Goal: Task Accomplishment & Management: Complete application form

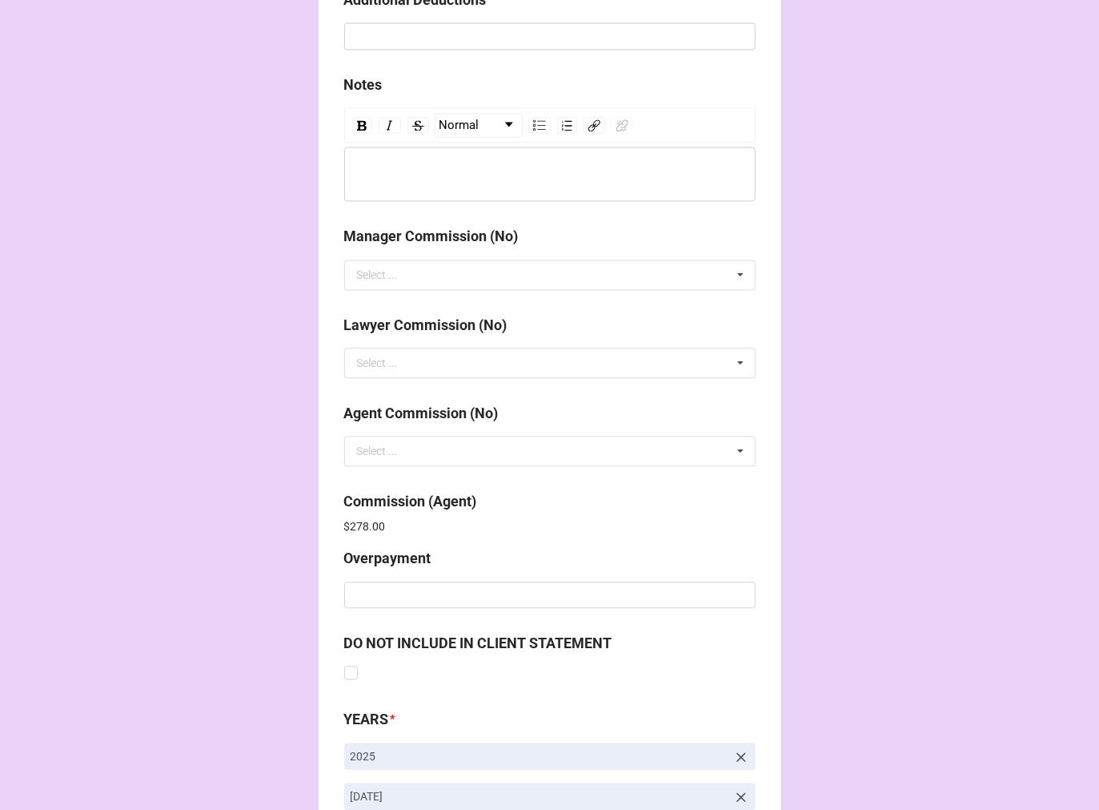
scroll to position [1911, 0]
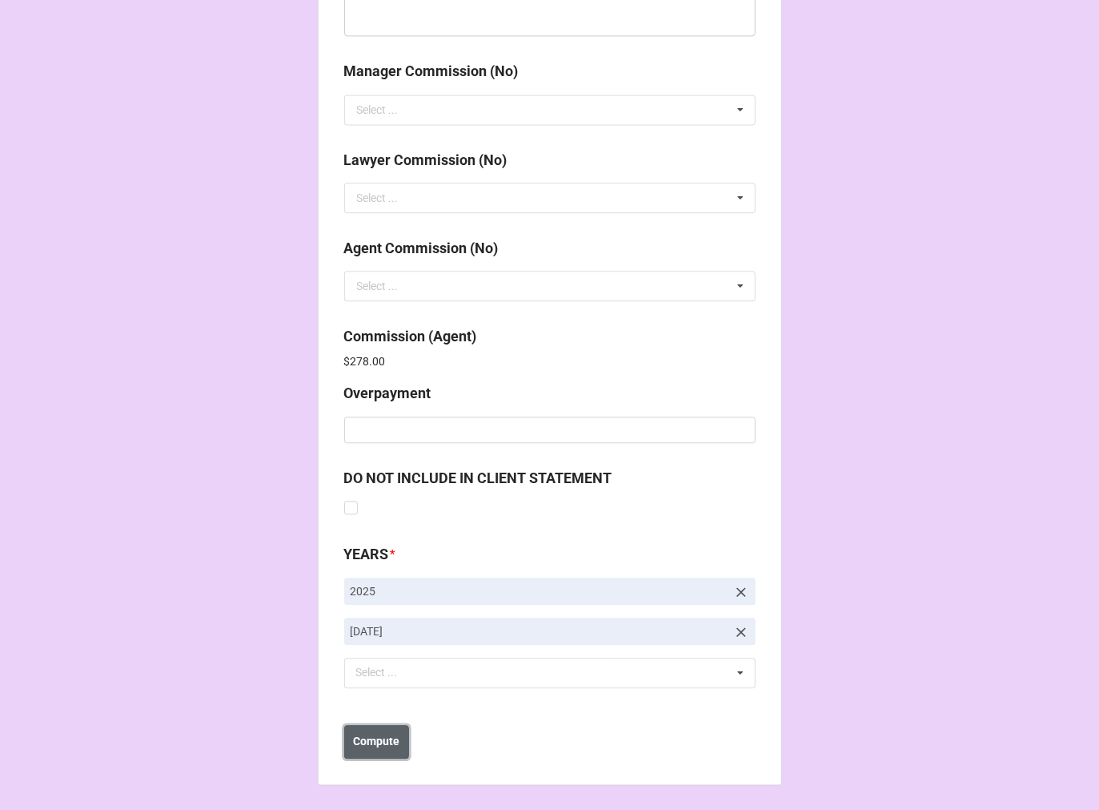
click at [380, 734] on b "Compute" at bounding box center [376, 741] width 46 height 17
click at [376, 738] on b "Save" at bounding box center [373, 741] width 26 height 17
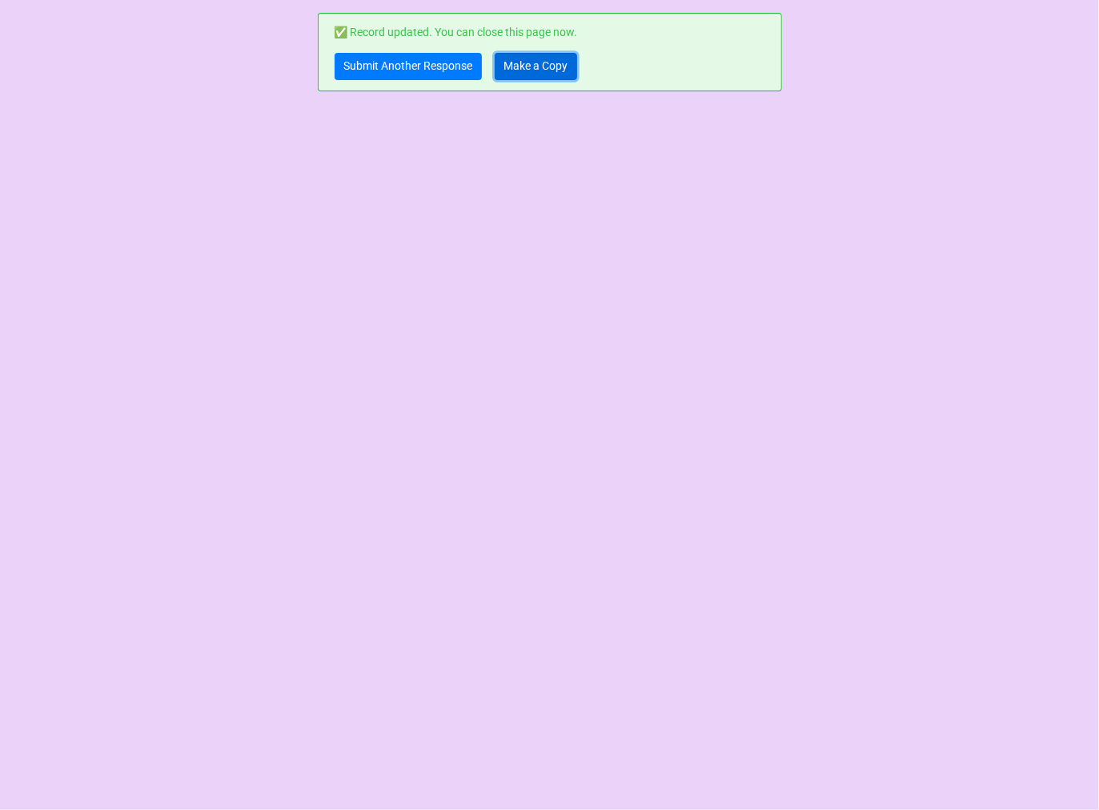
click at [529, 59] on link "Make a Copy" at bounding box center [536, 66] width 82 height 27
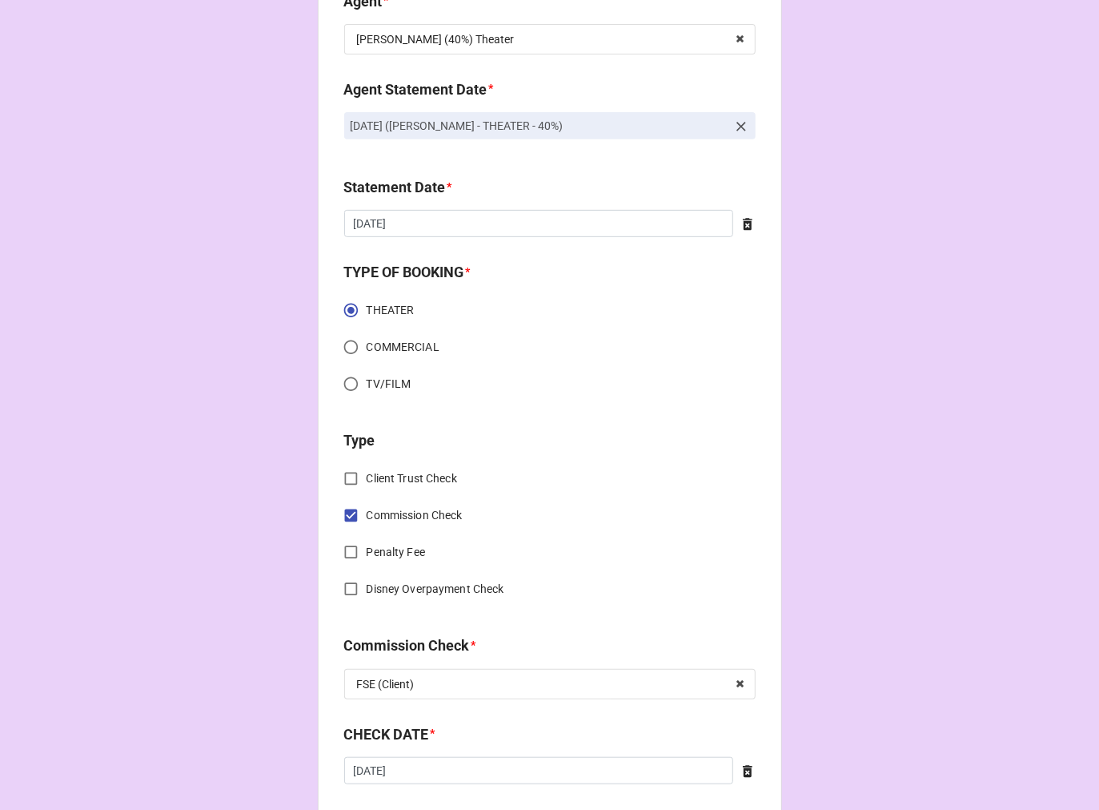
scroll to position [622, 0]
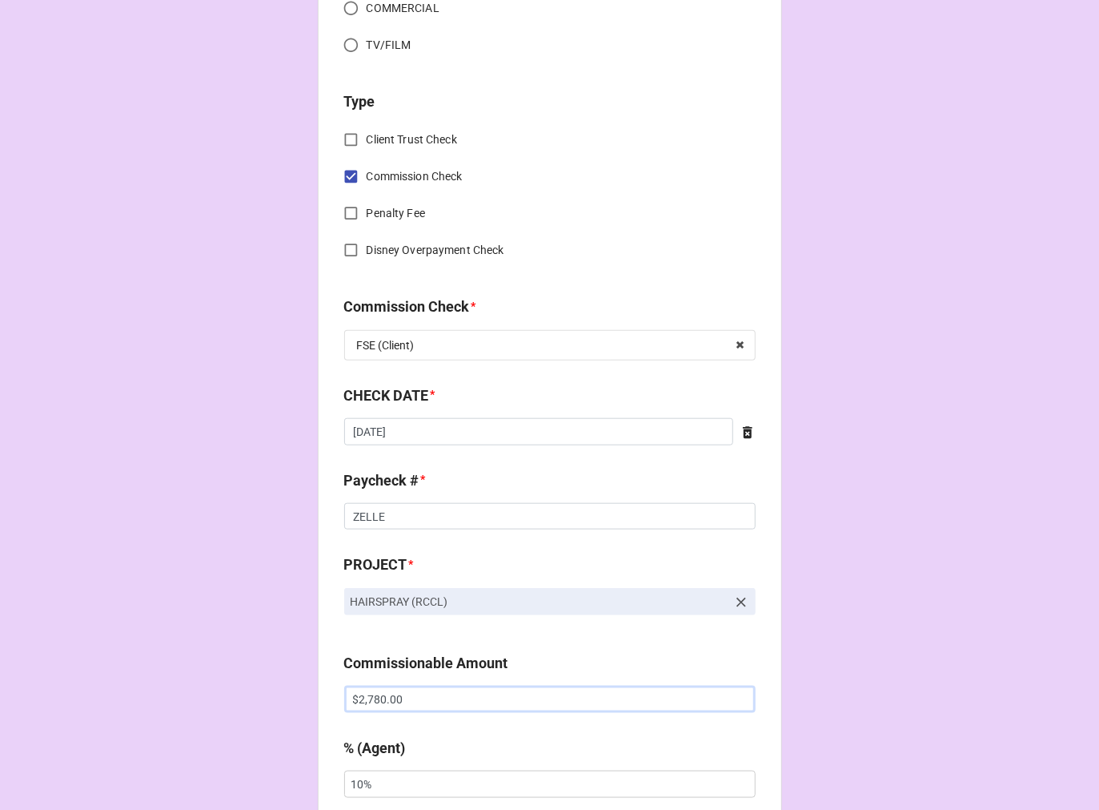
drag, startPoint x: 349, startPoint y: 709, endPoint x: 324, endPoint y: 714, distance: 25.4
click at [334, 713] on div "CHECK PROCESSING FORM Client * Shelby Zimmerman Agent (from Client) Rebecca Age…" at bounding box center [550, 703] width 464 height 2625
paste input "515"
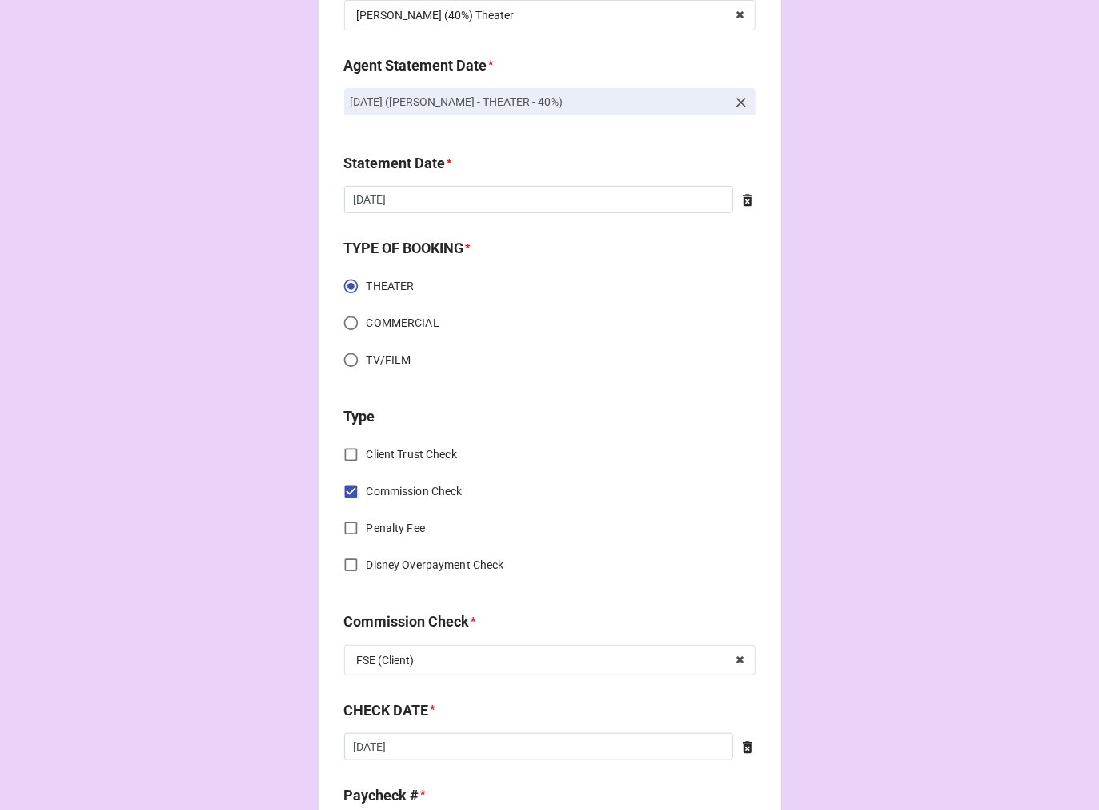
scroll to position [533, 0]
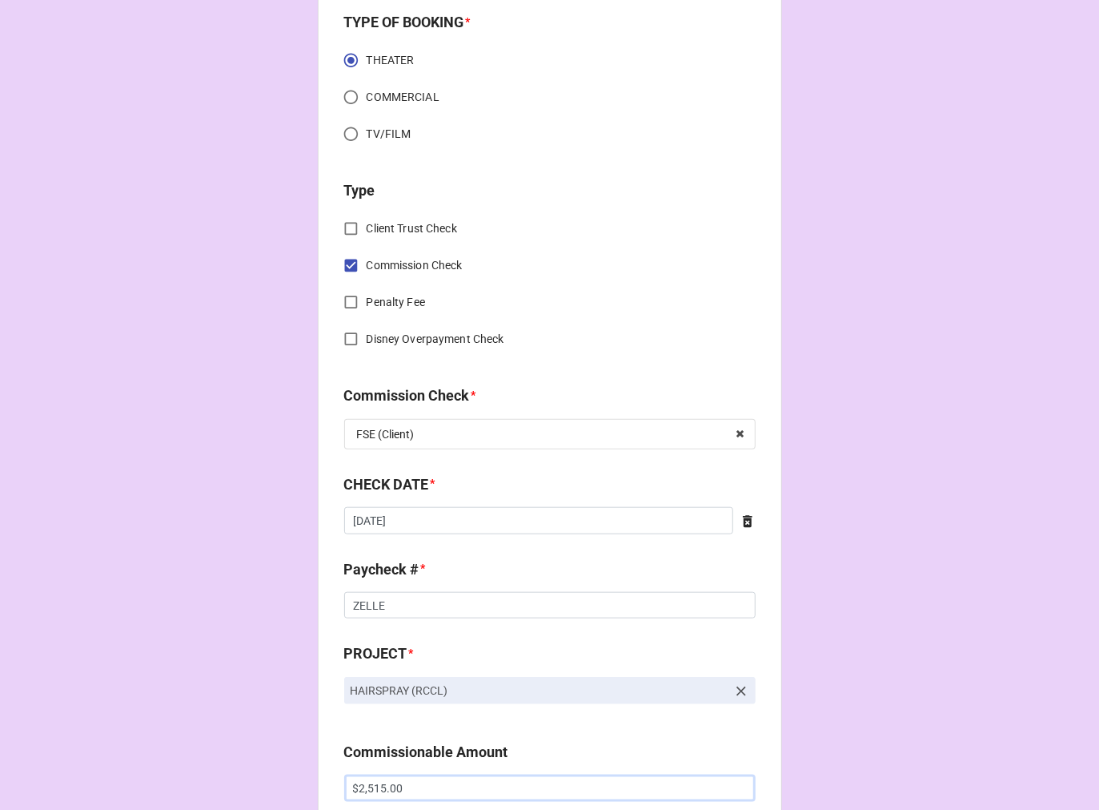
type input "$2,515.00"
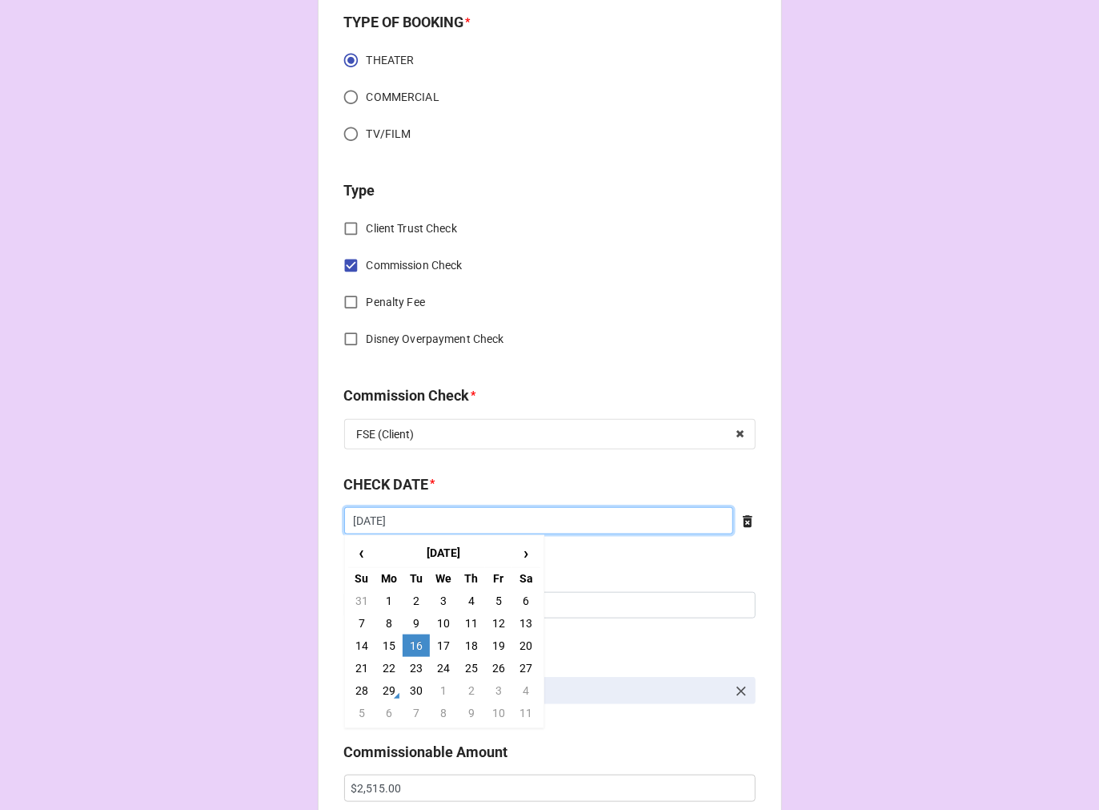
click at [415, 521] on input "[DATE]" at bounding box center [538, 520] width 389 height 27
click at [350, 689] on td "28" at bounding box center [361, 690] width 27 height 22
type input "9/28/2025"
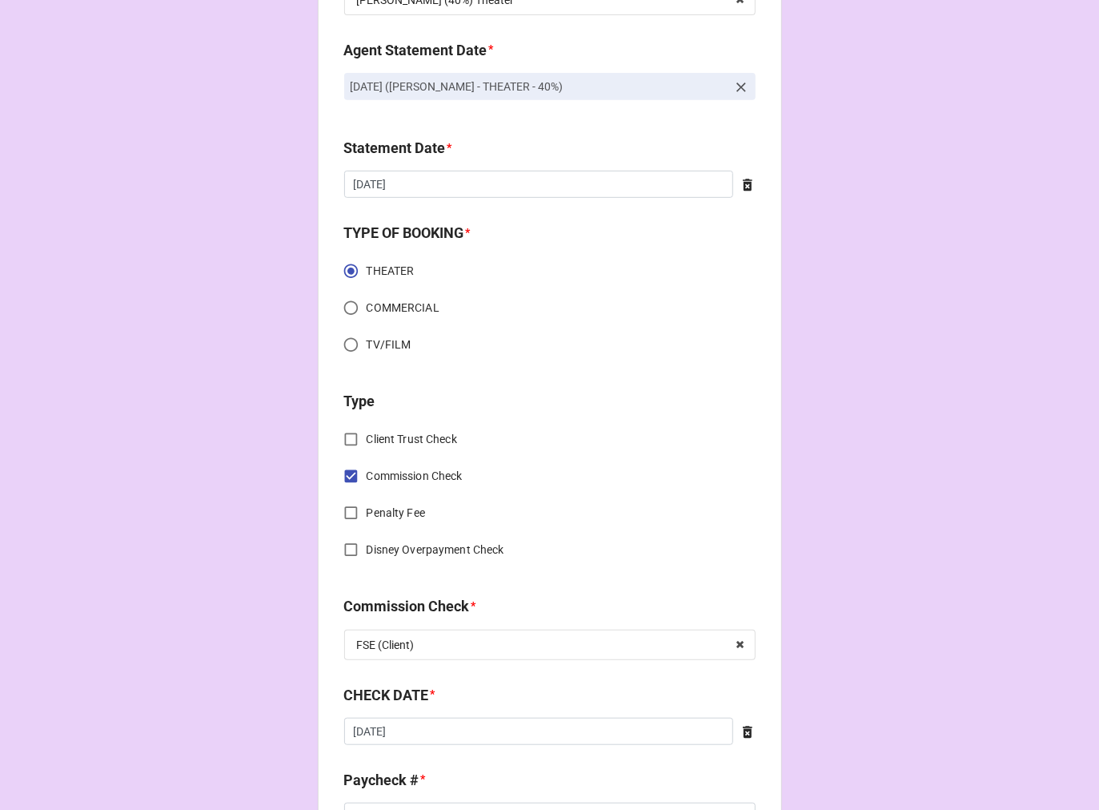
scroll to position [0, 0]
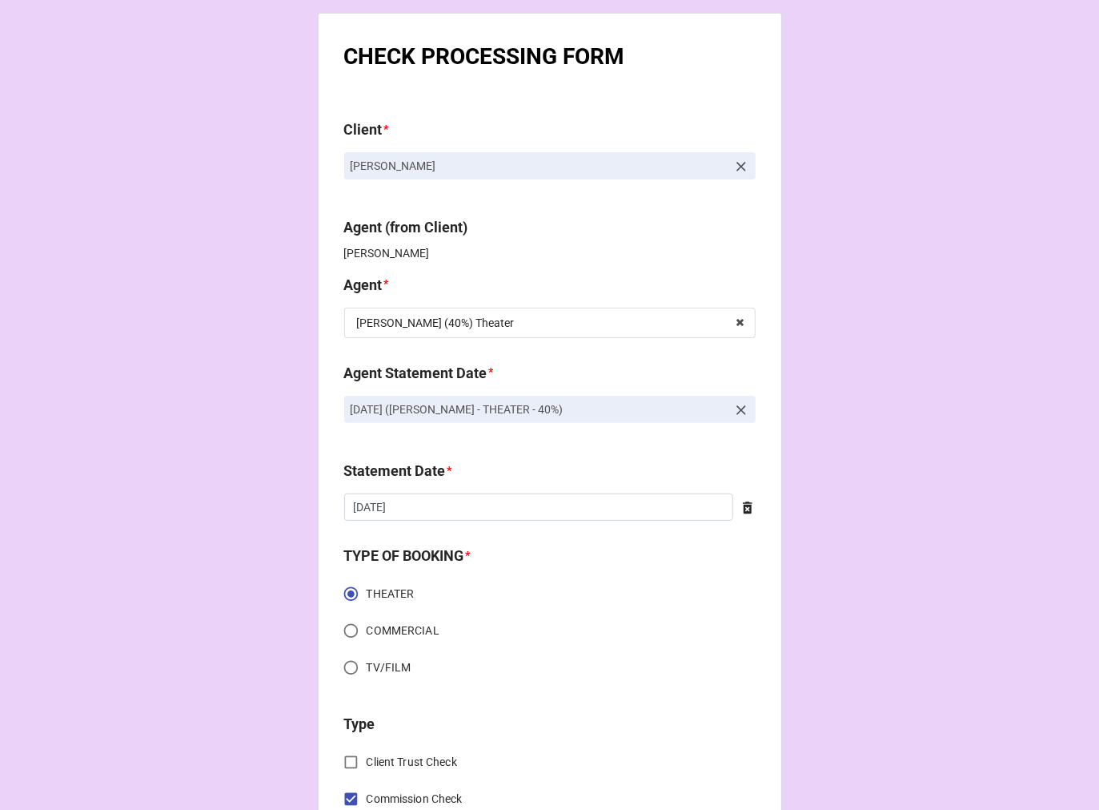
drag, startPoint x: 650, startPoint y: 412, endPoint x: 328, endPoint y: 418, distance: 322.0
copy p "[DATE] ([PERSON_NAME] - THEATER - 40%)"
click at [739, 408] on icon at bounding box center [742, 410] width 10 height 10
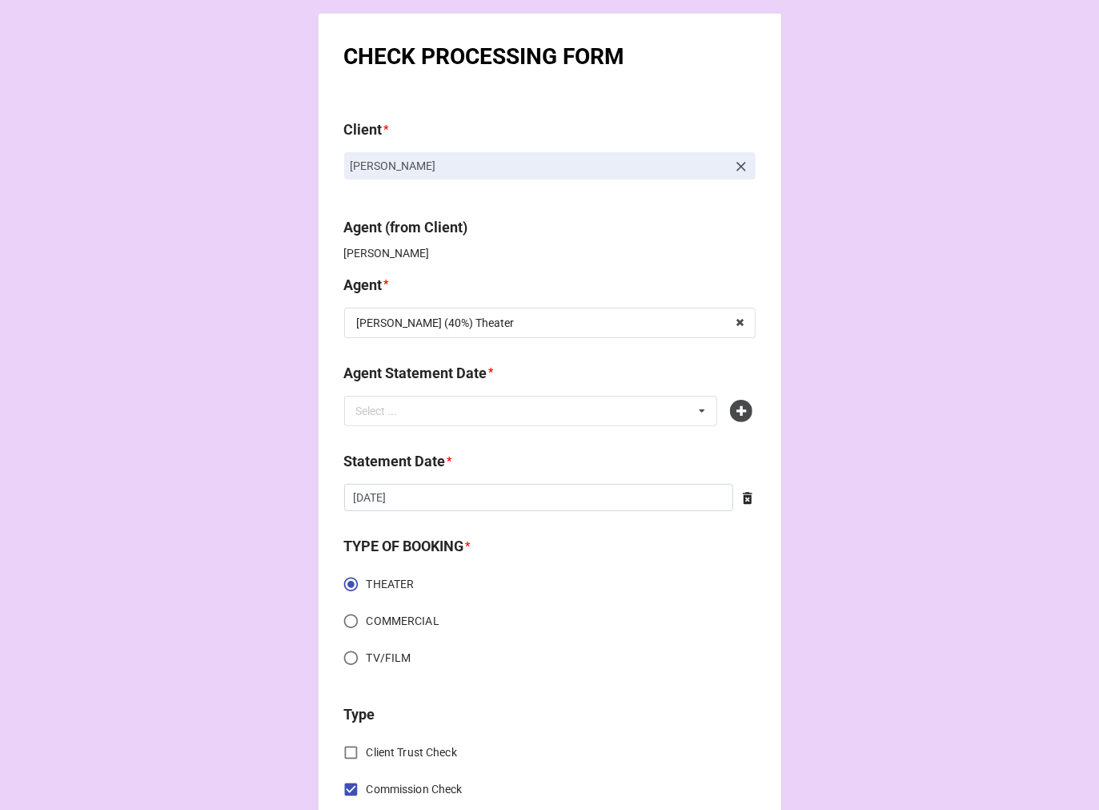
click at [739, 408] on icon at bounding box center [741, 411] width 22 height 22
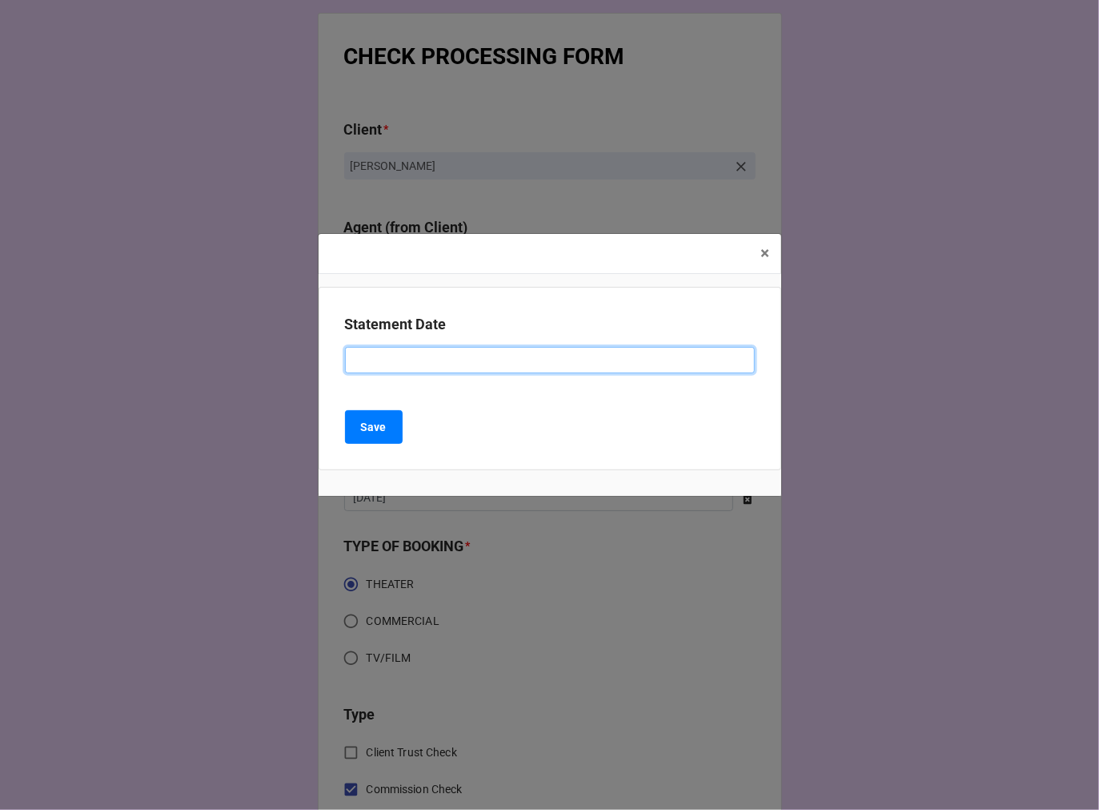
click at [365, 362] on input at bounding box center [550, 360] width 410 height 27
paste input "[DATE] ([PERSON_NAME] - THEATER - 40%)"
click at [406, 359] on input "[DATE] ([PERSON_NAME] - THEATER - 40%)" at bounding box center [550, 360] width 410 height 27
type input "OCTOBER 17, 2025 (REBECCA - THEATER - 40%)"
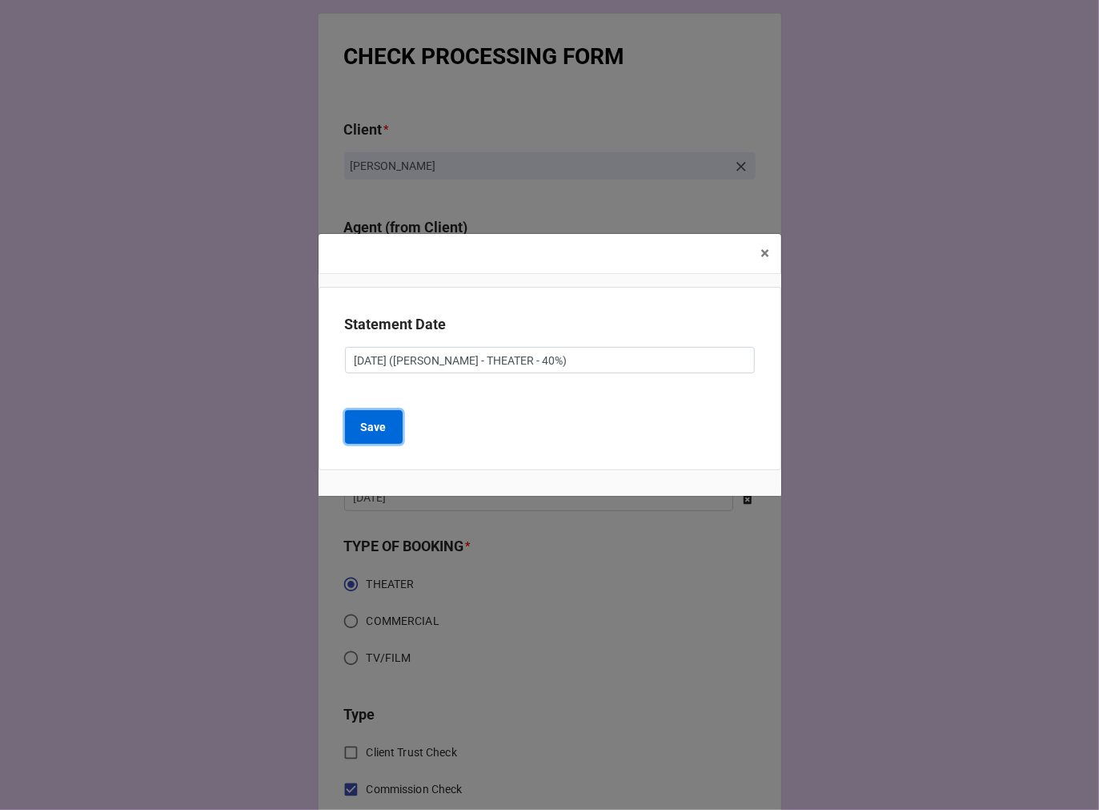
click at [362, 424] on b "Save" at bounding box center [374, 427] width 26 height 17
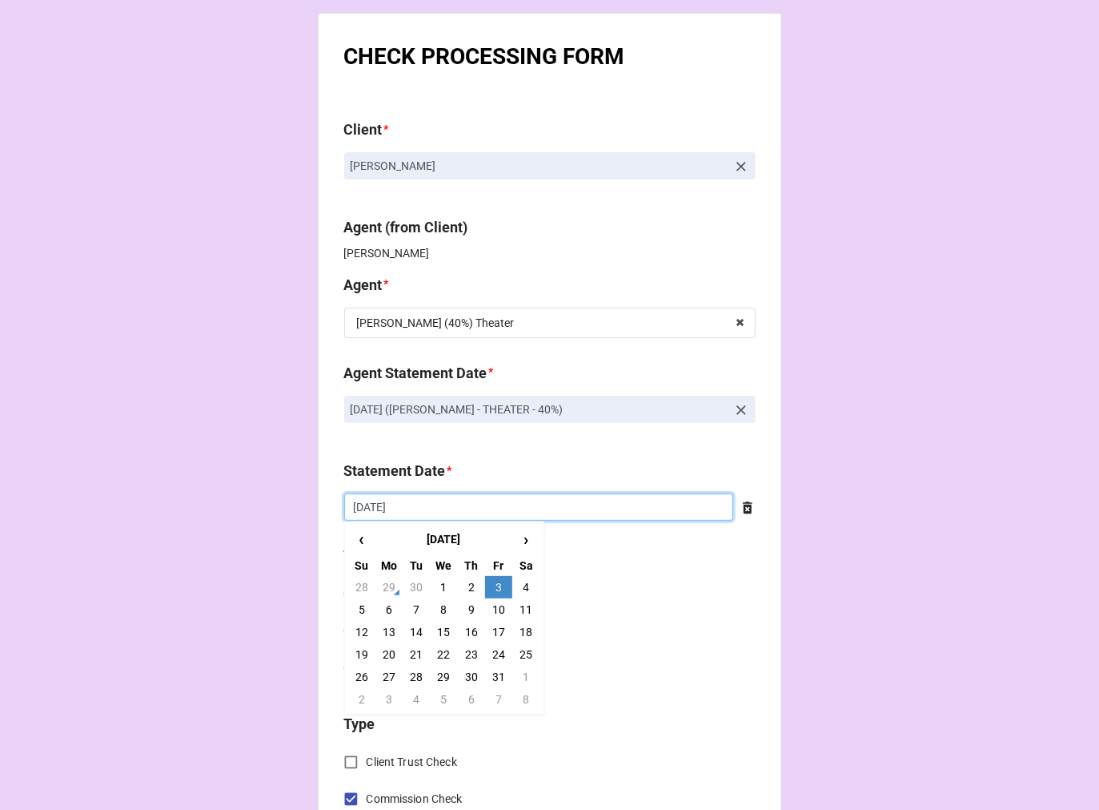
click at [436, 504] on input "[DATE]" at bounding box center [538, 506] width 389 height 27
click at [497, 634] on td "17" at bounding box center [498, 632] width 27 height 22
type input "10/17/2025"
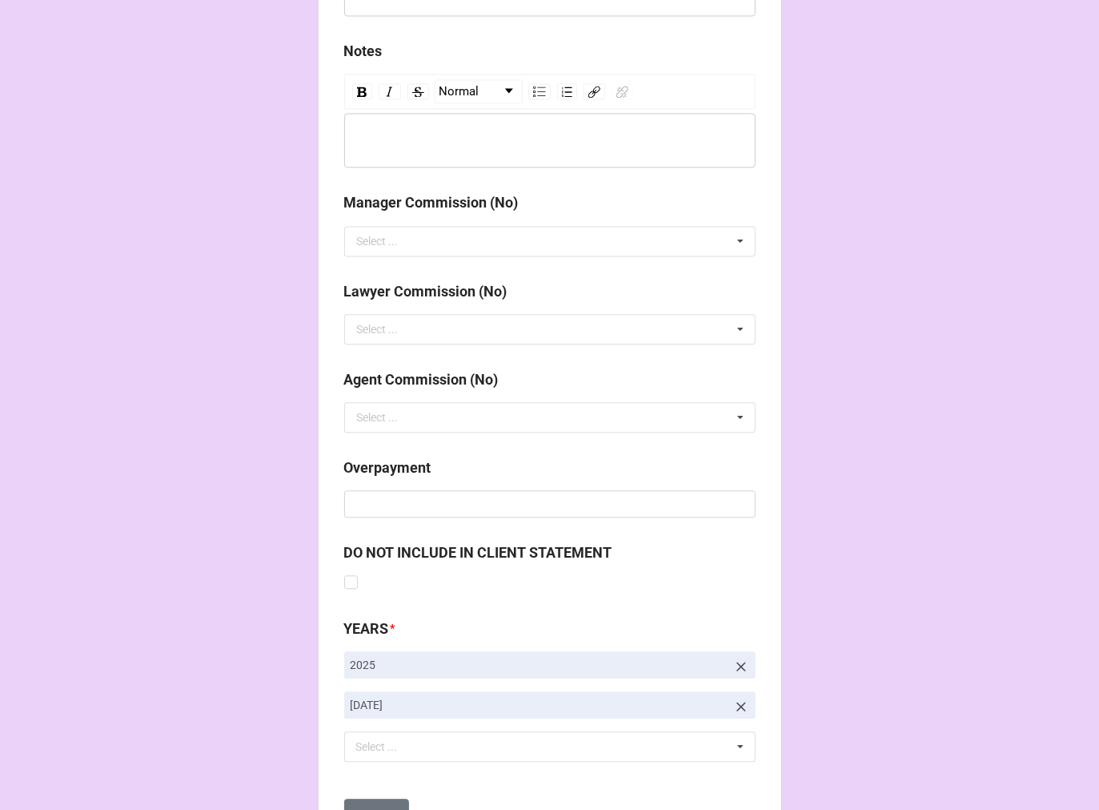
scroll to position [1854, 0]
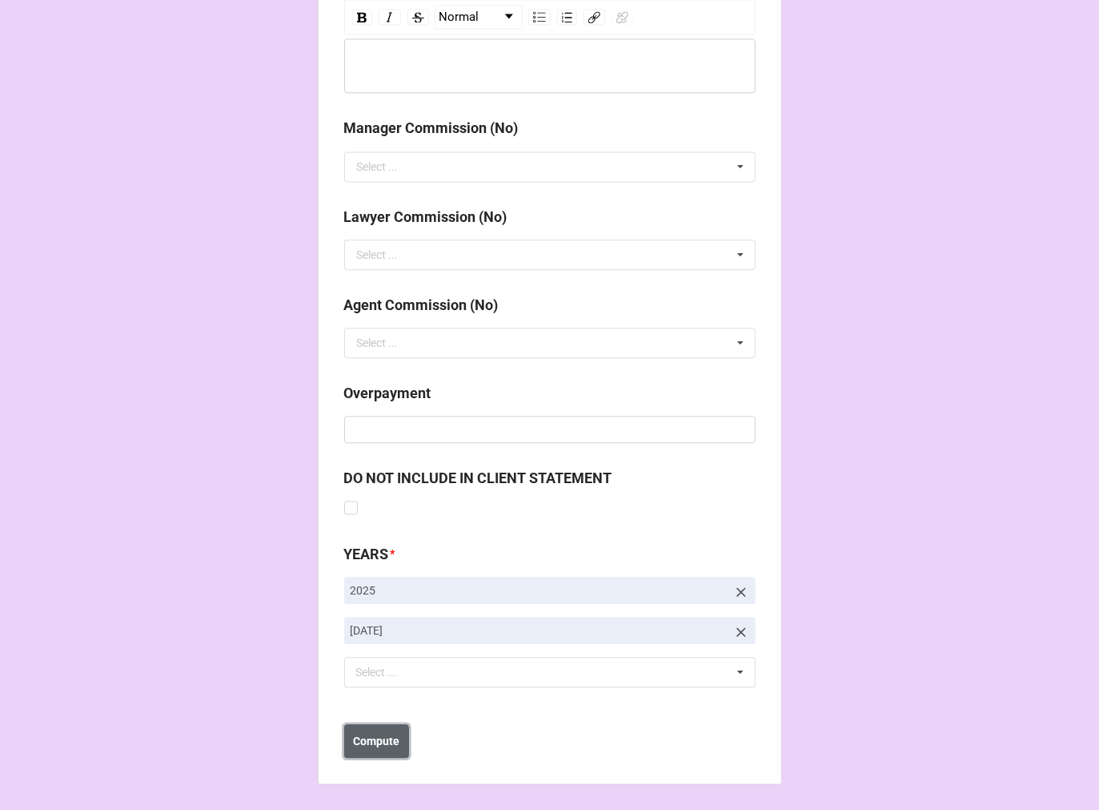
click at [374, 741] on b "Compute" at bounding box center [376, 741] width 46 height 17
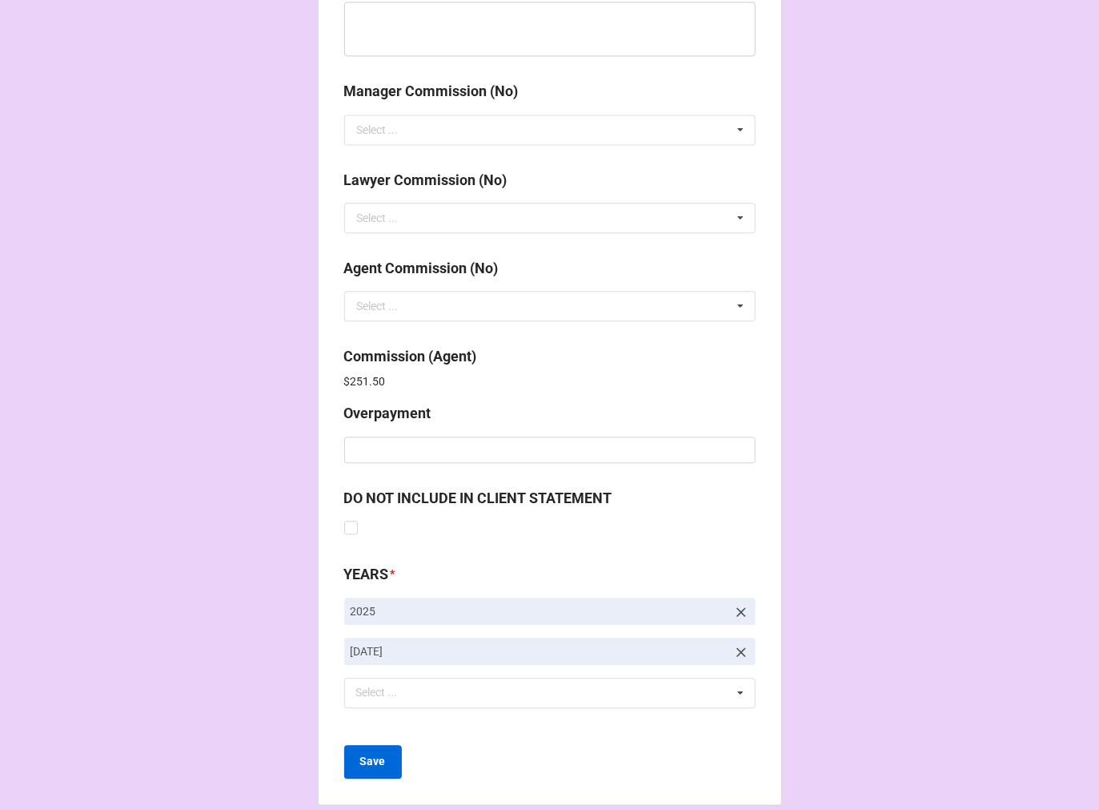
scroll to position [1911, 0]
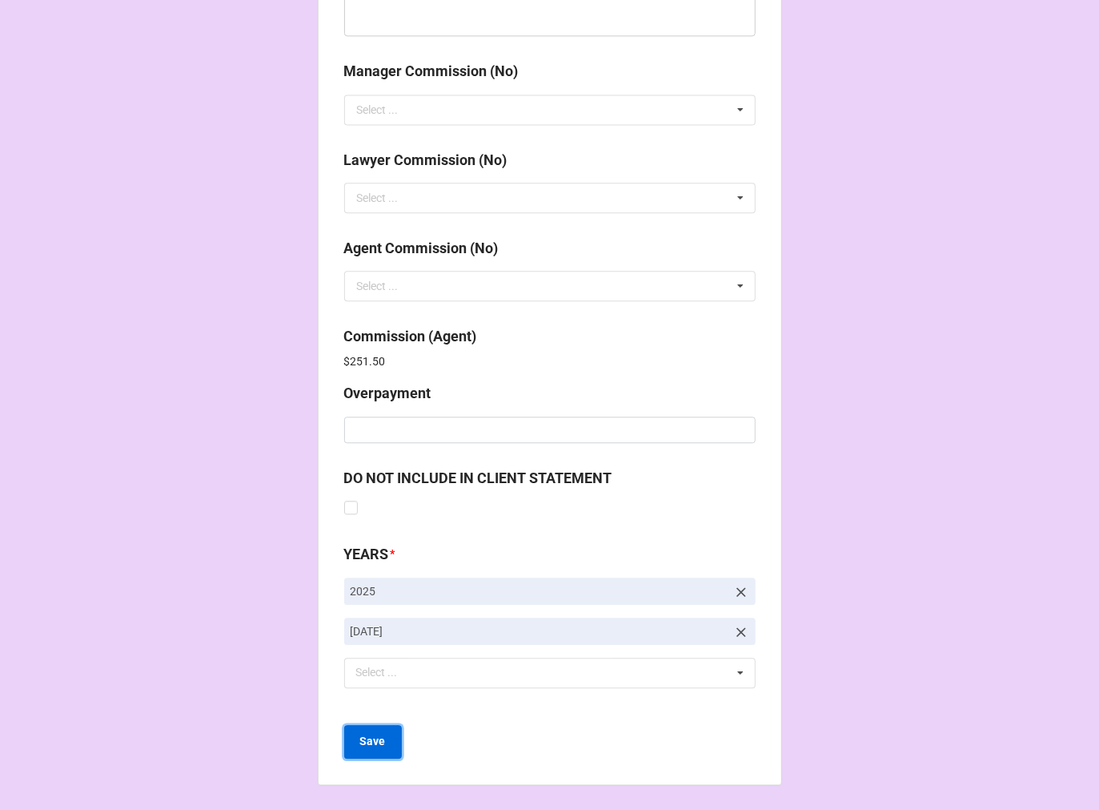
click at [378, 742] on b "Save" at bounding box center [373, 741] width 26 height 17
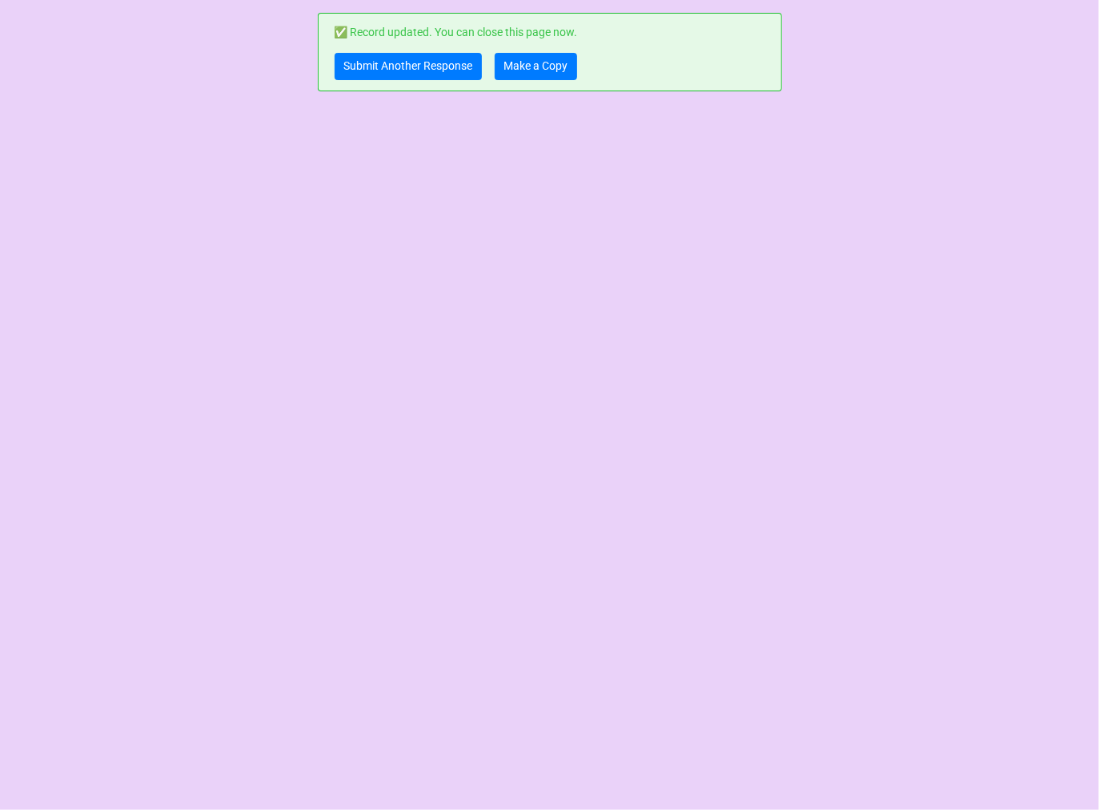
scroll to position [0, 0]
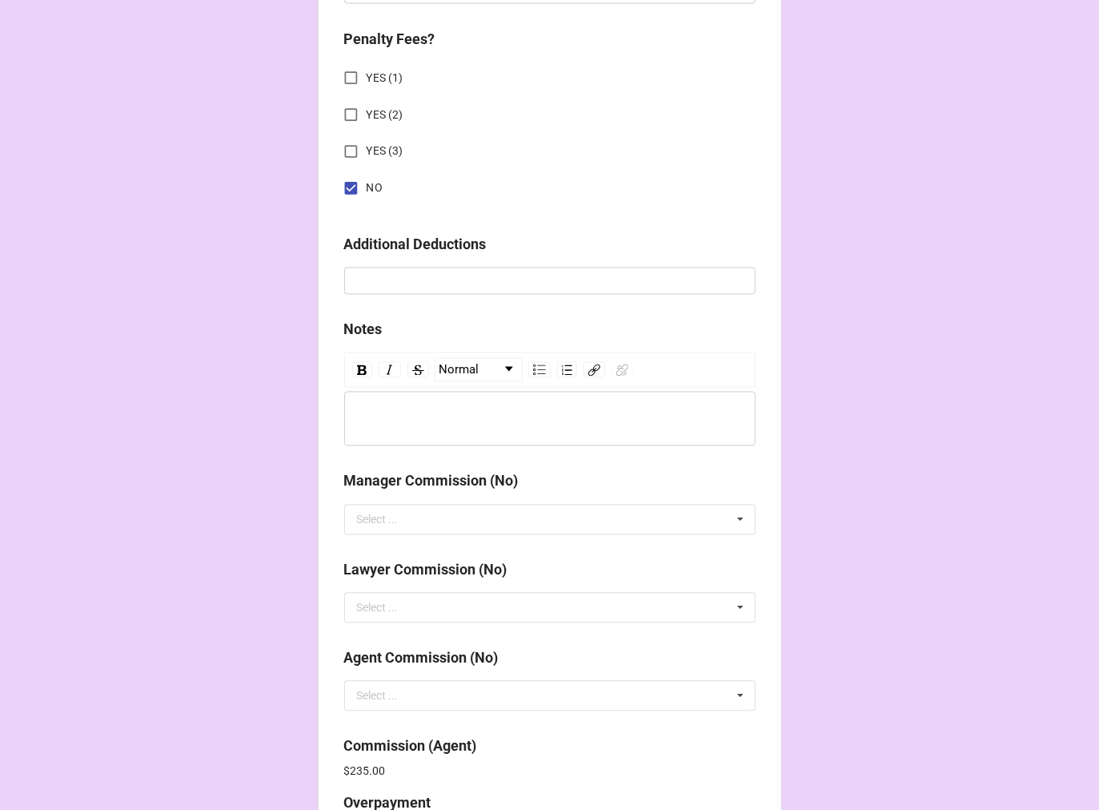
scroll to position [1911, 0]
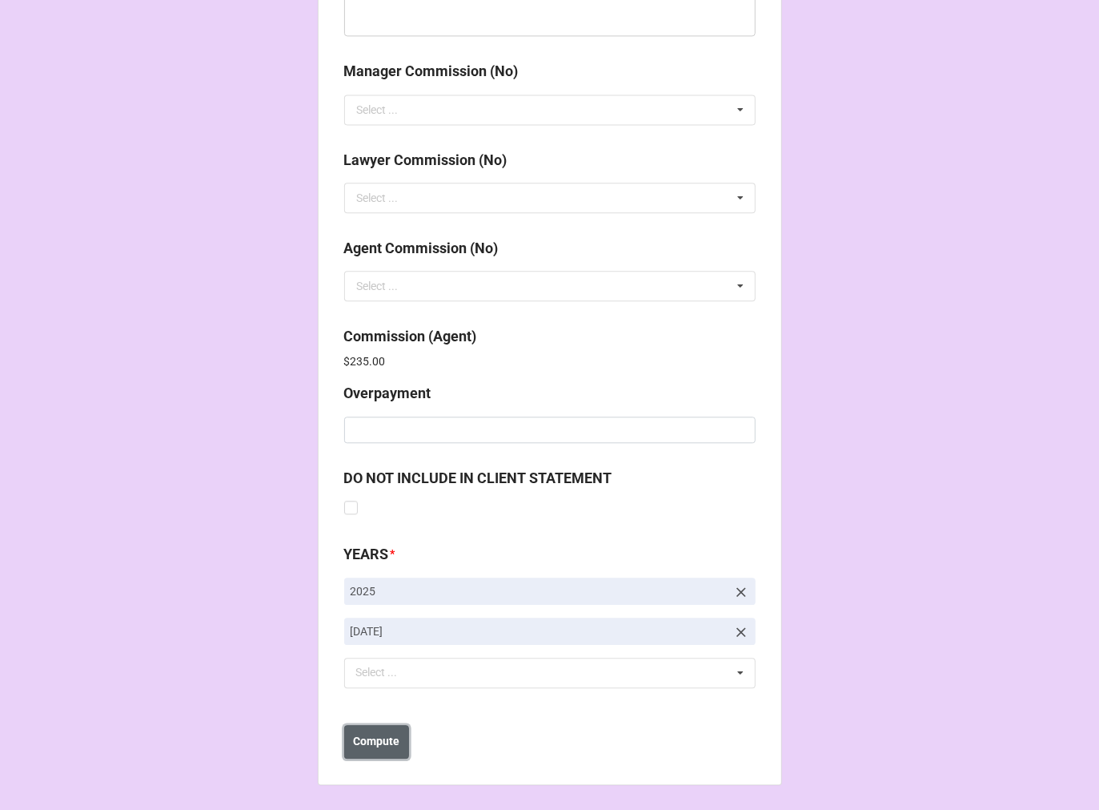
click at [374, 734] on b "Compute" at bounding box center [376, 741] width 46 height 17
click at [355, 741] on button "Save" at bounding box center [373, 742] width 58 height 34
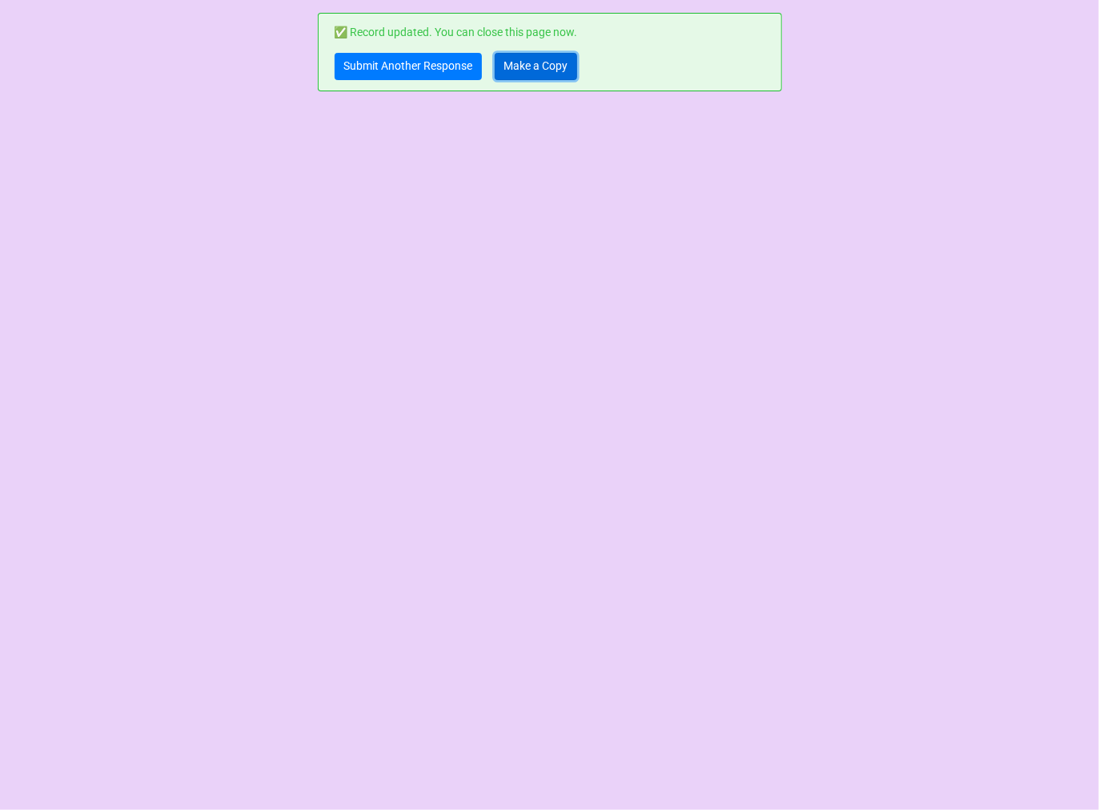
click at [525, 62] on link "Make a Copy" at bounding box center [536, 66] width 82 height 27
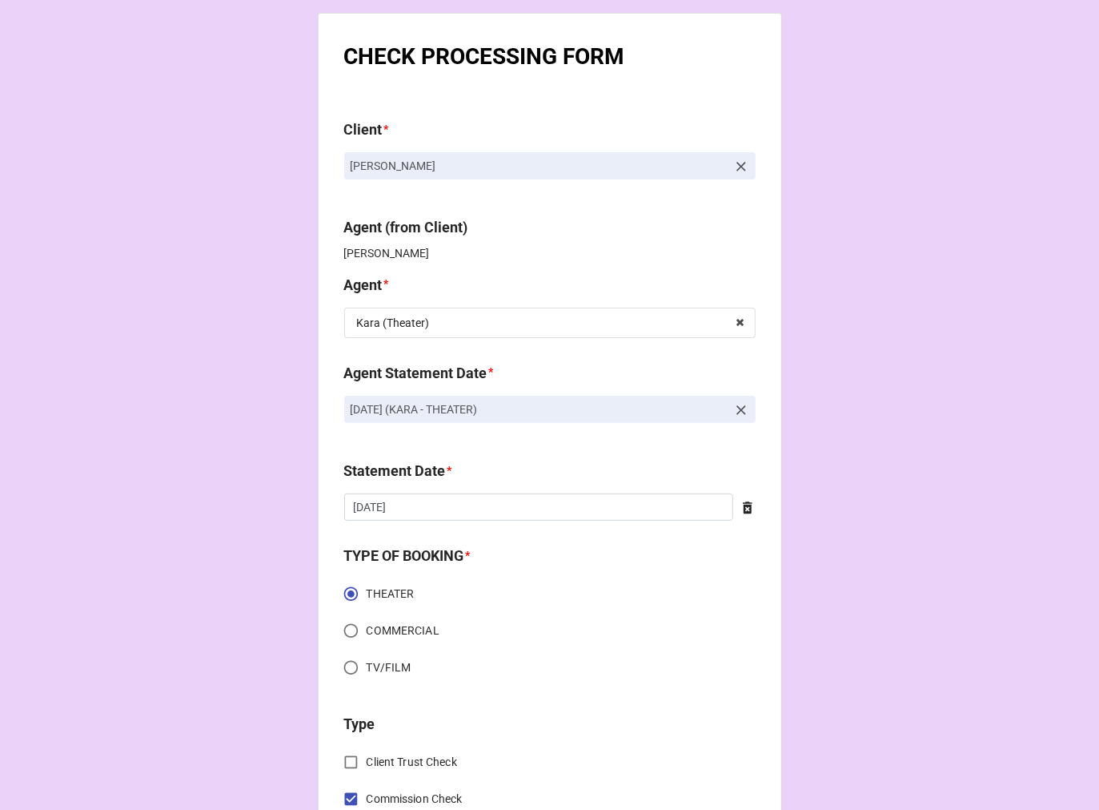
drag, startPoint x: 633, startPoint y: 404, endPoint x: 313, endPoint y: 420, distance: 319.9
copy p "OCTOBER 3, 2025 (KARA - THEATER)"
click at [735, 408] on icon at bounding box center [742, 410] width 16 height 16
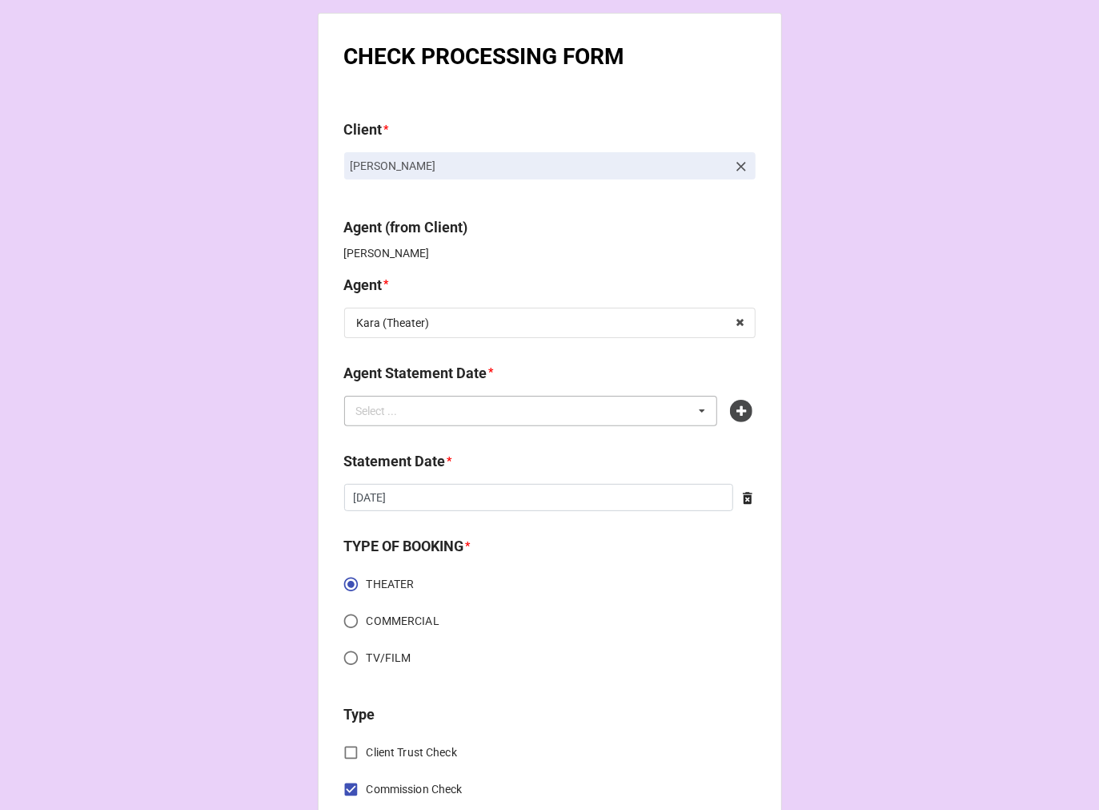
click at [585, 418] on div "Select ... No results found." at bounding box center [531, 411] width 374 height 30
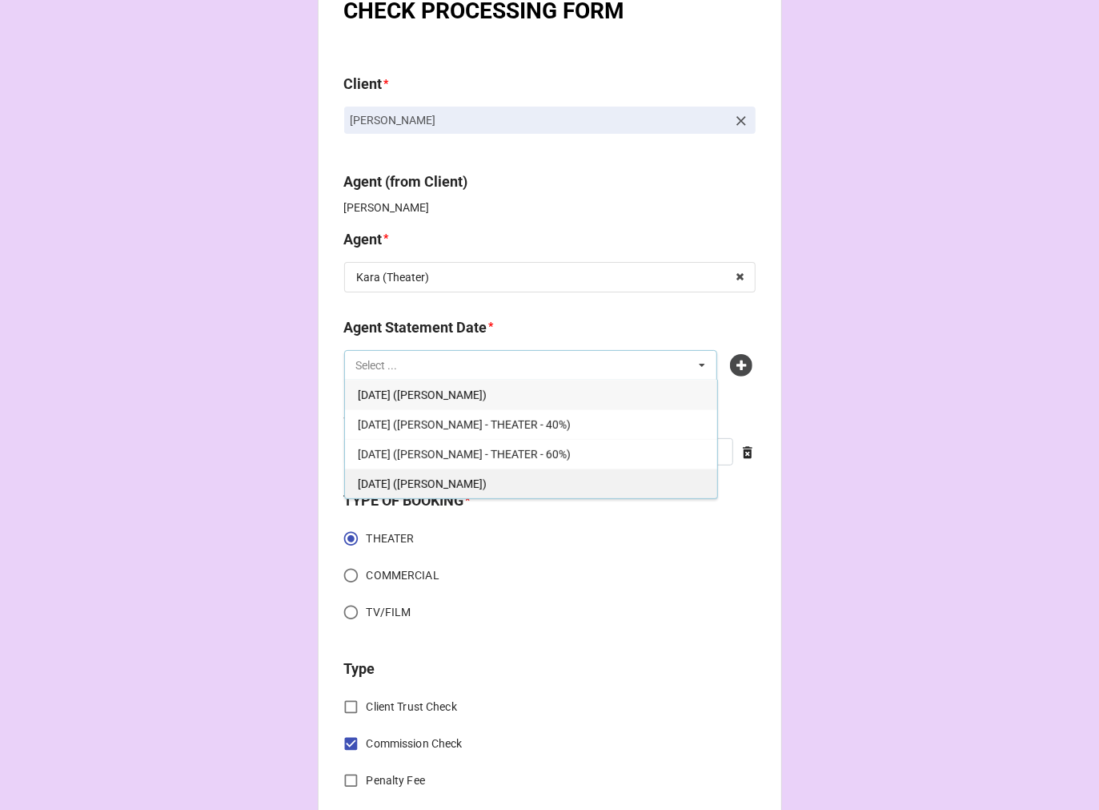
scroll to position [89, 0]
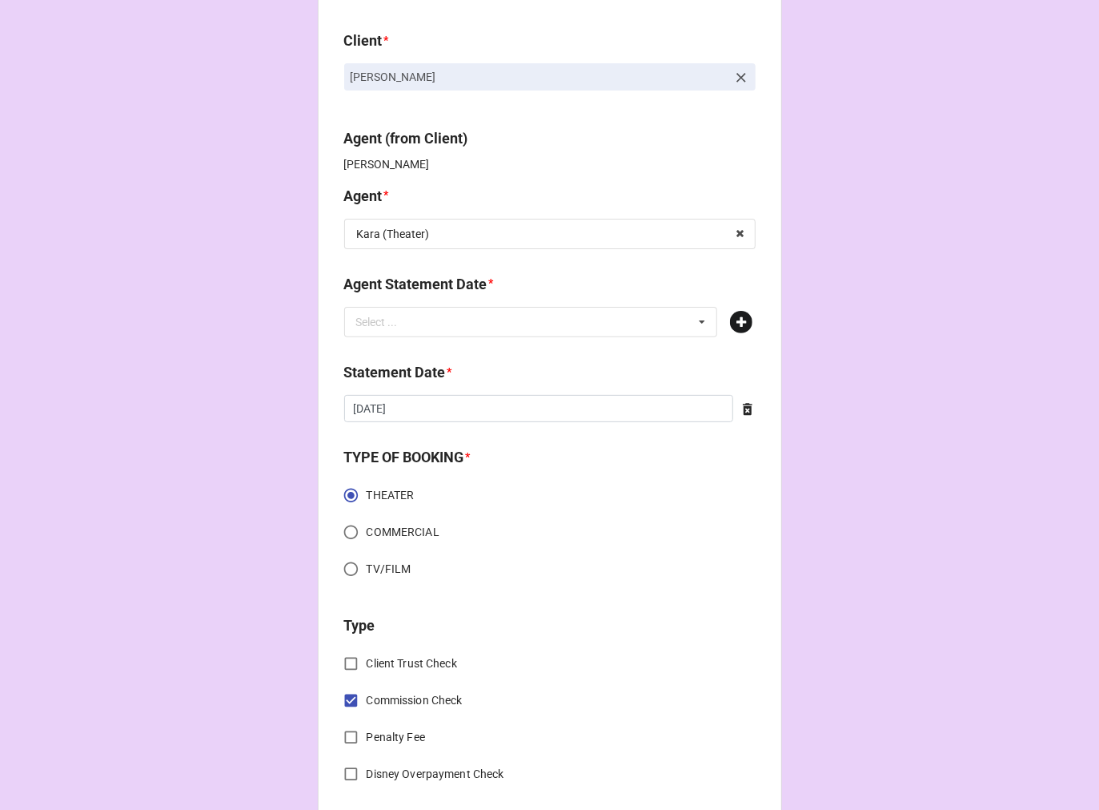
click at [741, 327] on icon at bounding box center [741, 322] width 22 height 22
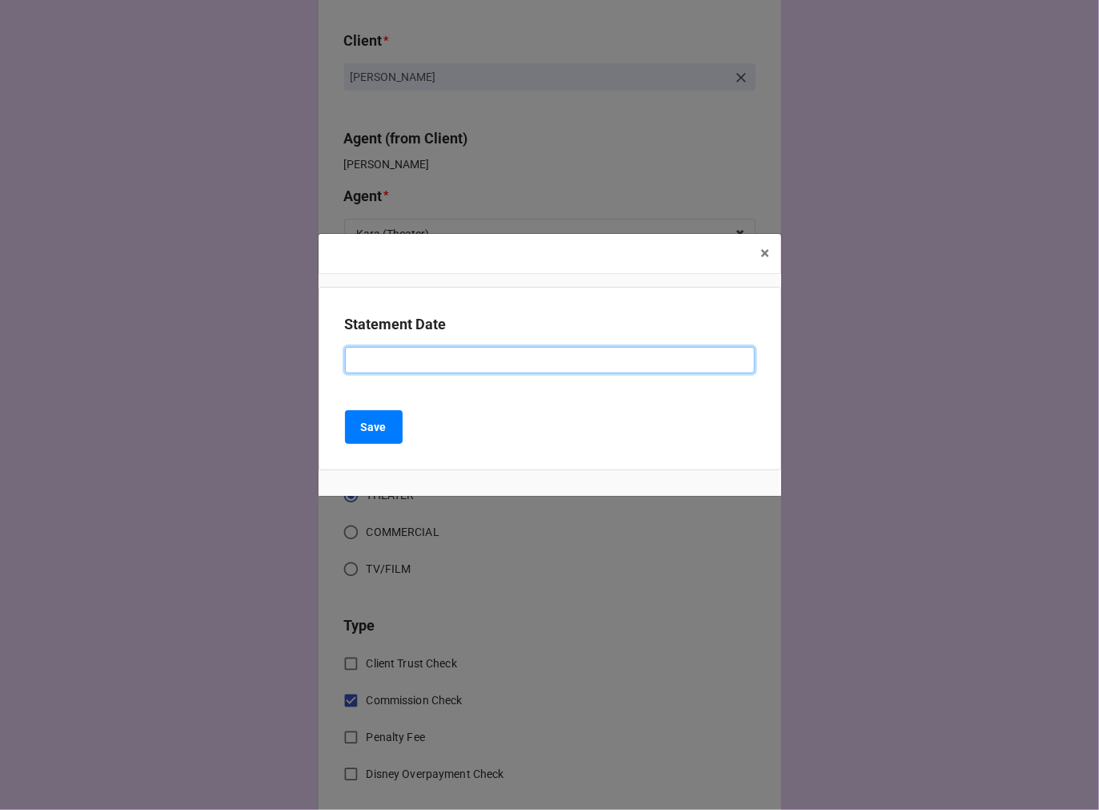
click at [403, 364] on input at bounding box center [550, 360] width 410 height 27
paste input "OCTOBER 3, 2025 (KARA - THEATER)"
click at [410, 357] on input "OCTOBER 3, 2025 (KARA - THEATER)" at bounding box center [550, 360] width 410 height 27
type input "OCTOBER 17, 2025 (KARA - THEATER)"
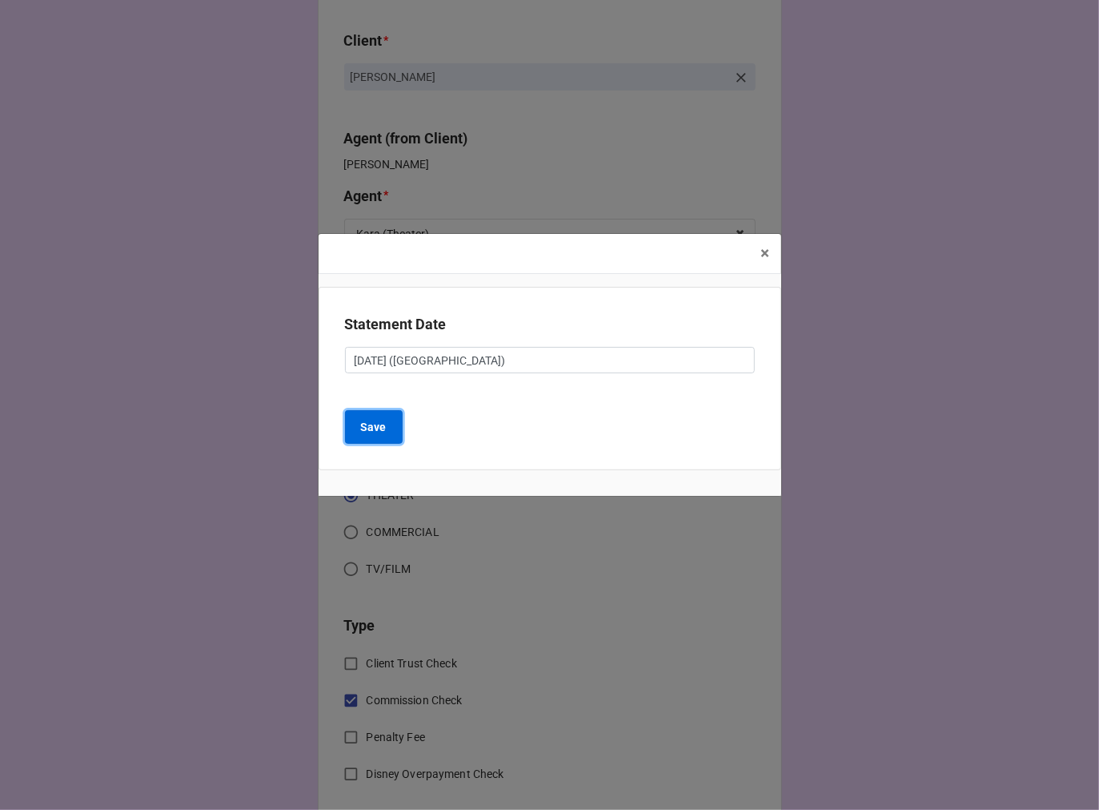
click at [376, 433] on b "Save" at bounding box center [374, 427] width 26 height 17
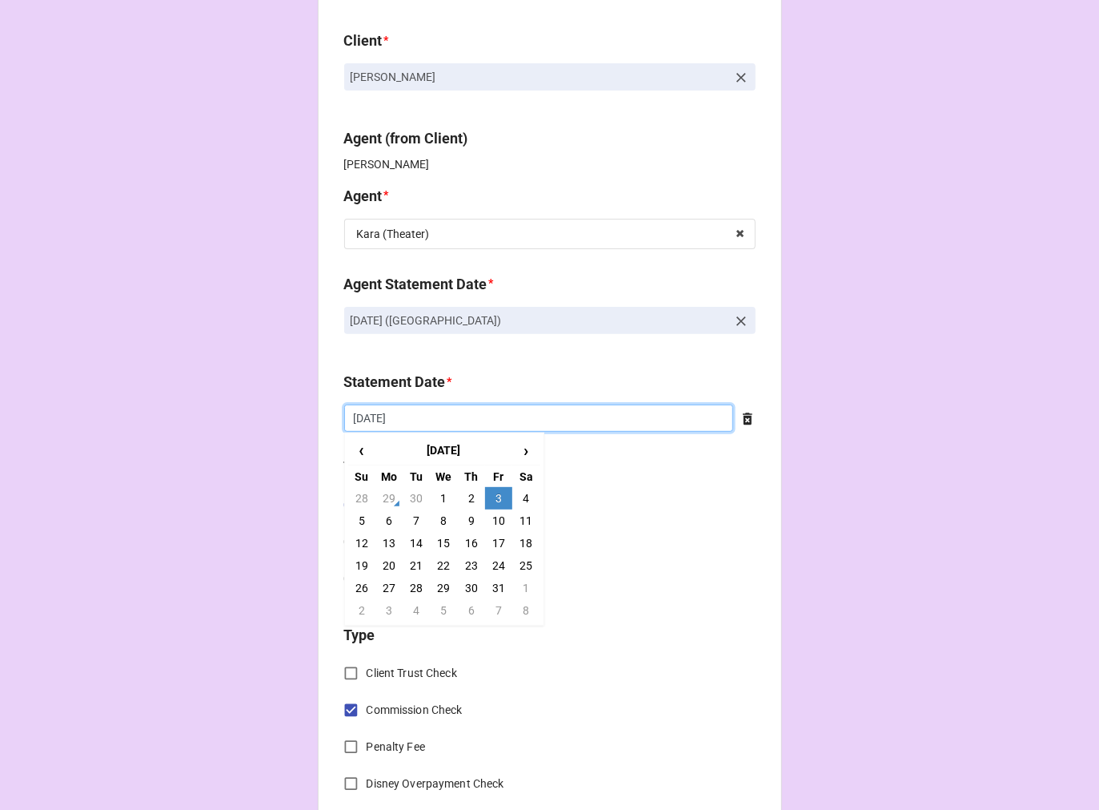
drag, startPoint x: 452, startPoint y: 423, endPoint x: 490, endPoint y: 485, distance: 73.3
click at [455, 423] on input "[DATE]" at bounding box center [538, 417] width 389 height 27
click at [494, 548] on td "17" at bounding box center [498, 543] width 27 height 22
type input "10/17/2025"
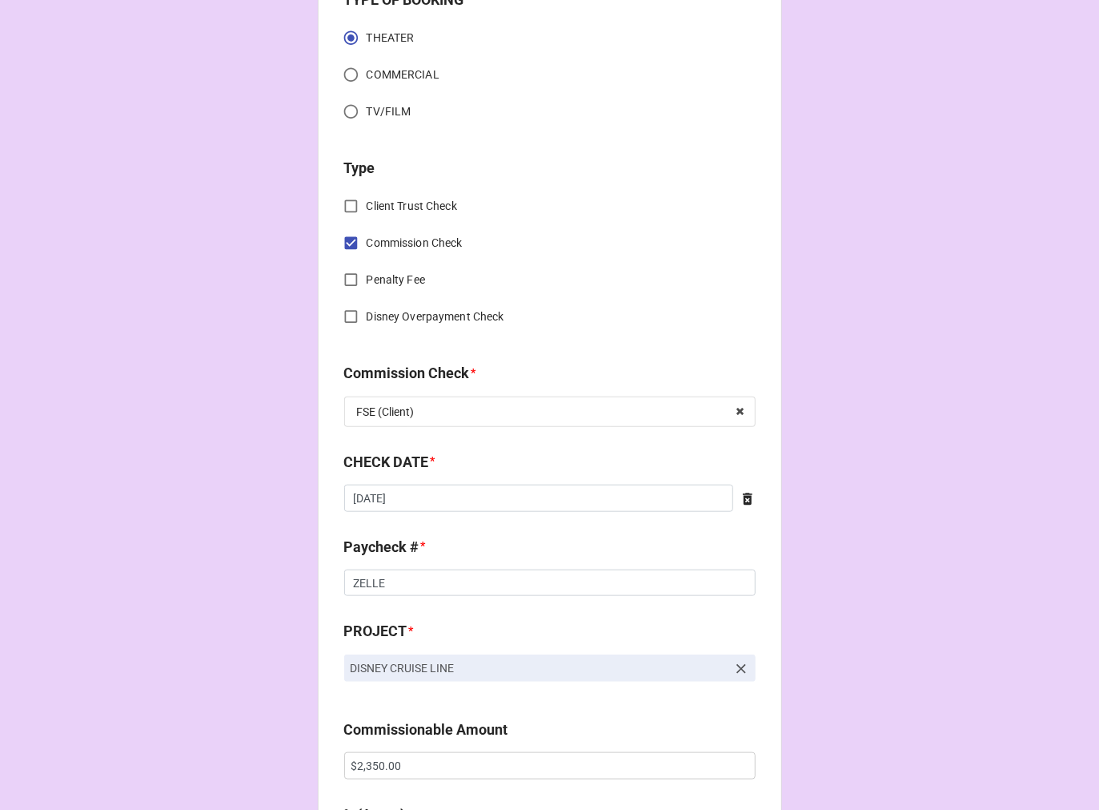
scroll to position [622, 0]
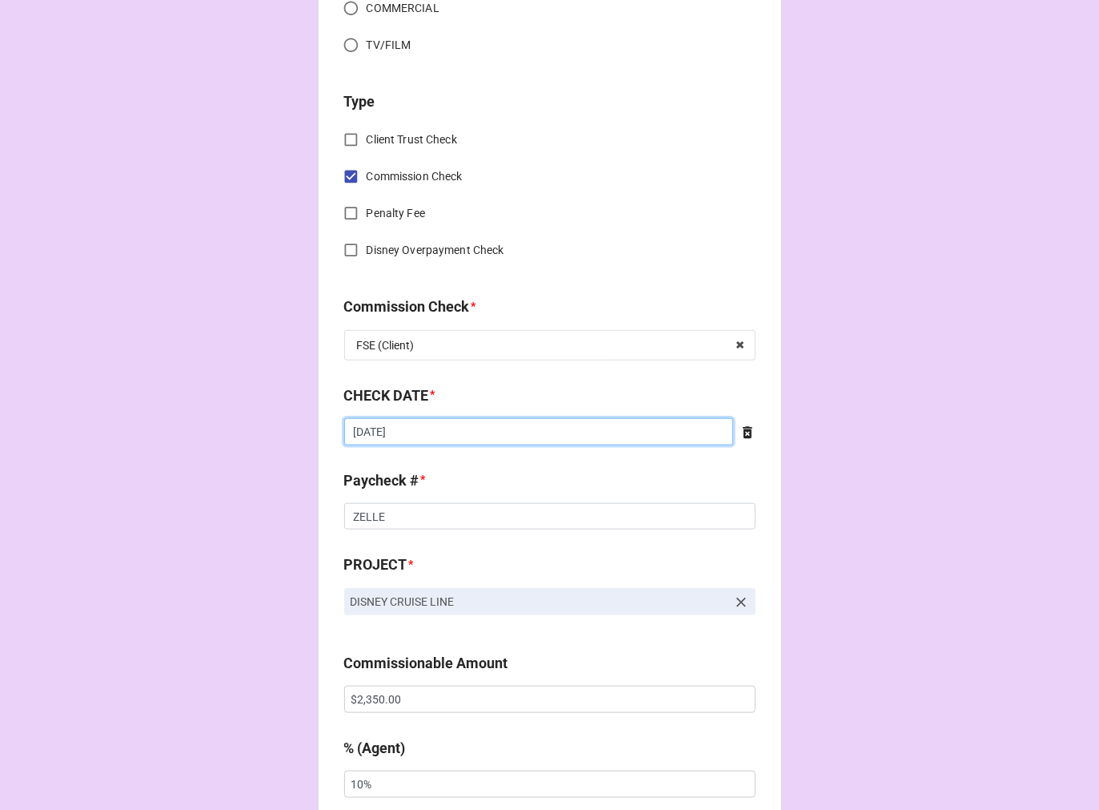
click at [448, 441] on input "9/15/2025" at bounding box center [538, 431] width 389 height 27
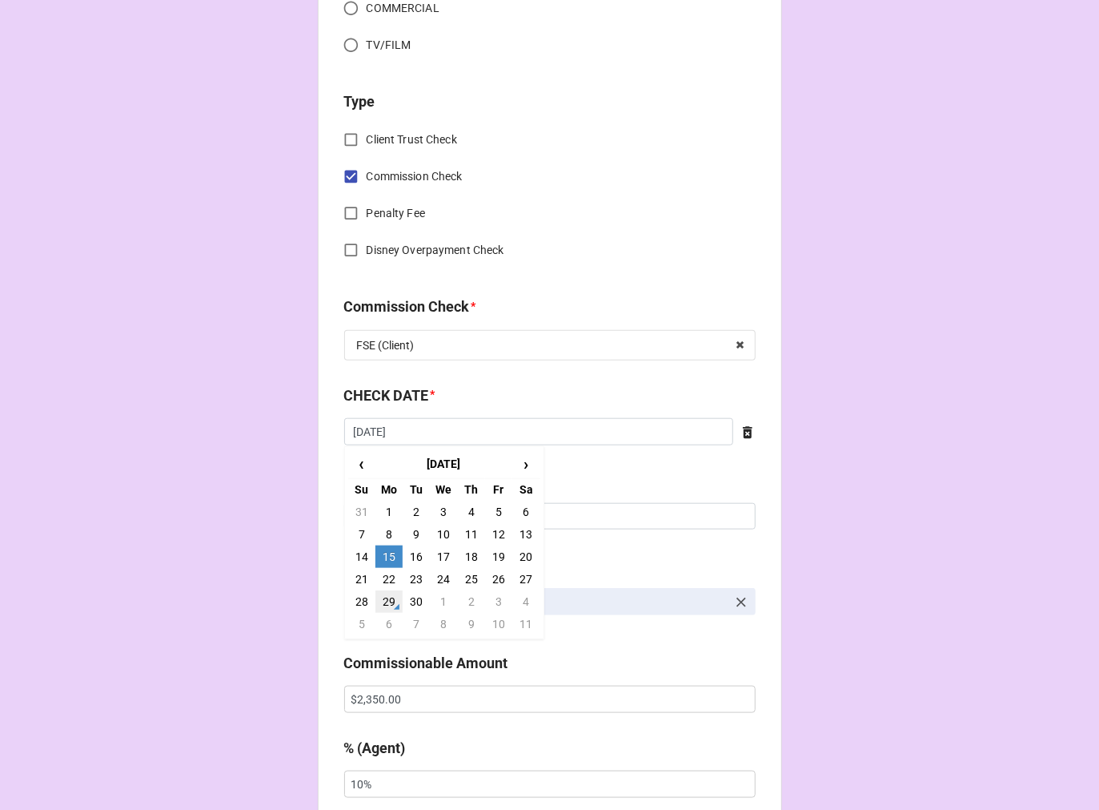
click at [388, 605] on td "29" at bounding box center [389, 601] width 27 height 22
type input "9/29/2025"
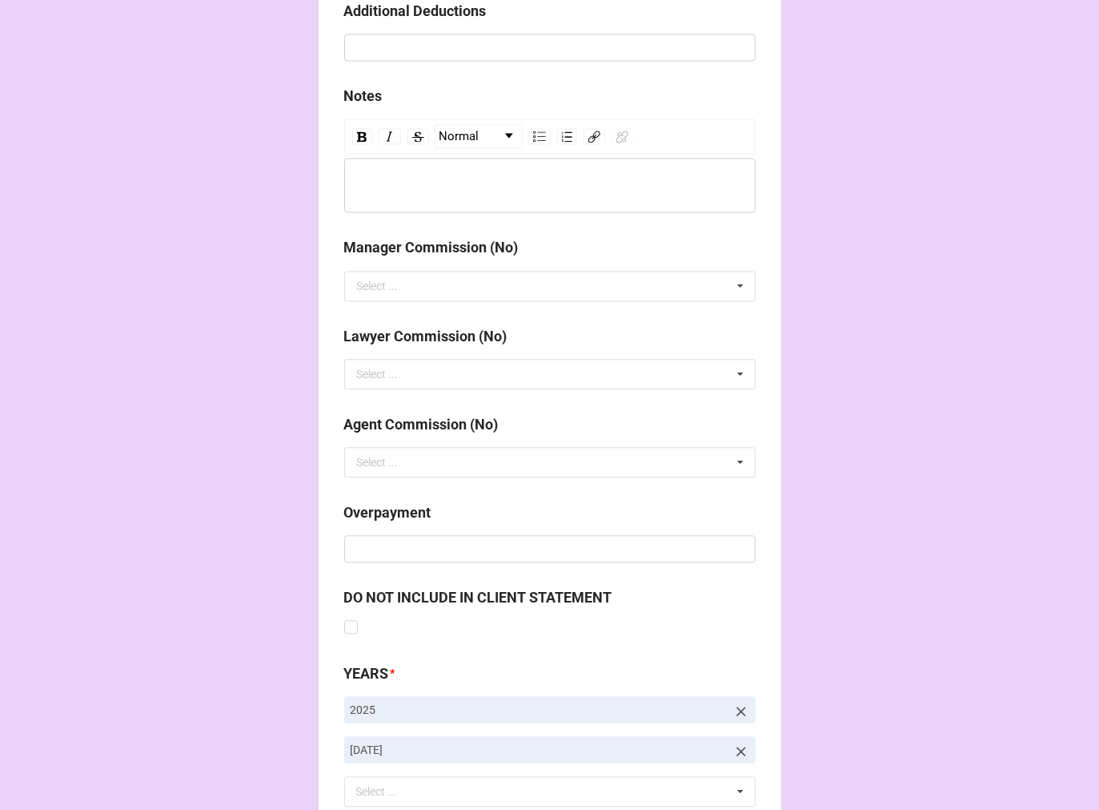
scroll to position [1854, 0]
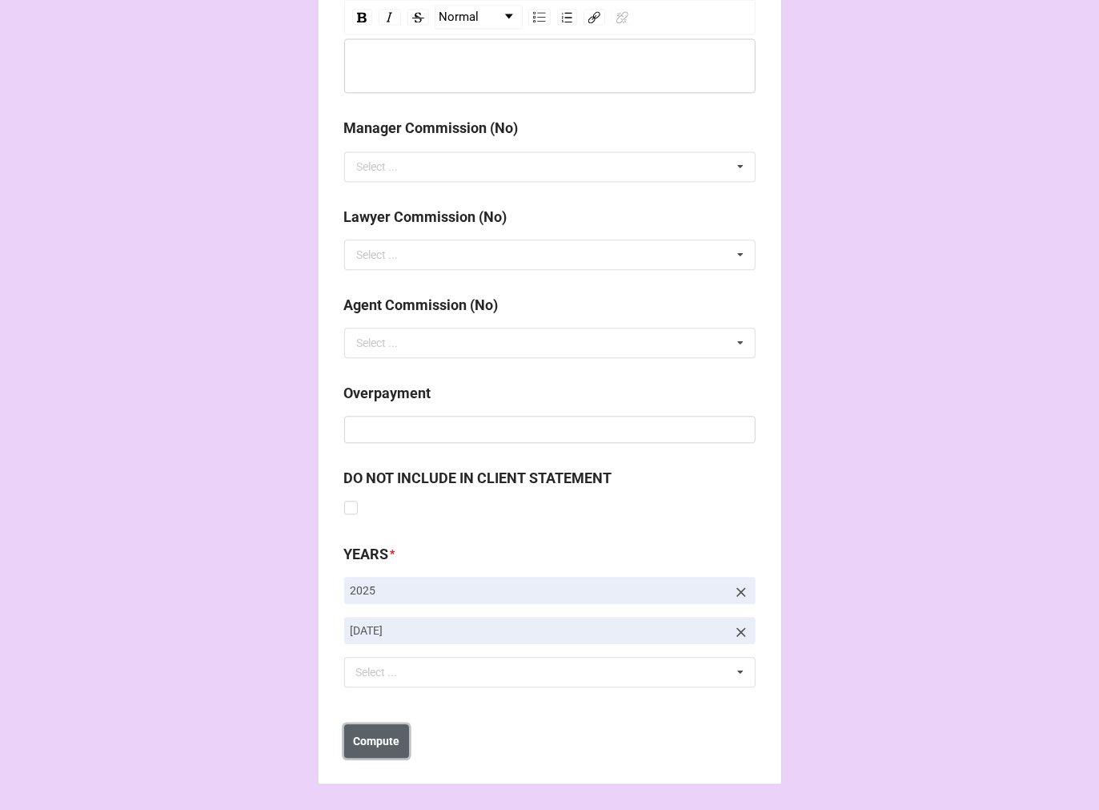
click at [377, 739] on b "Compute" at bounding box center [376, 741] width 46 height 17
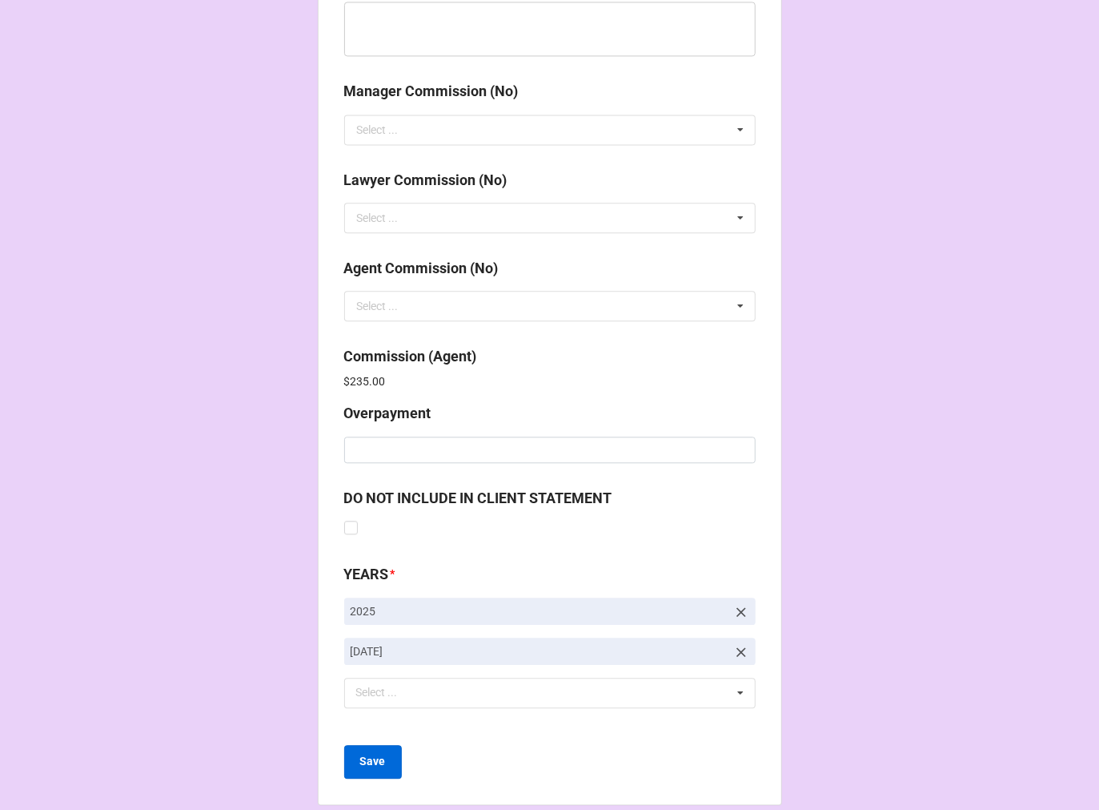
scroll to position [1911, 0]
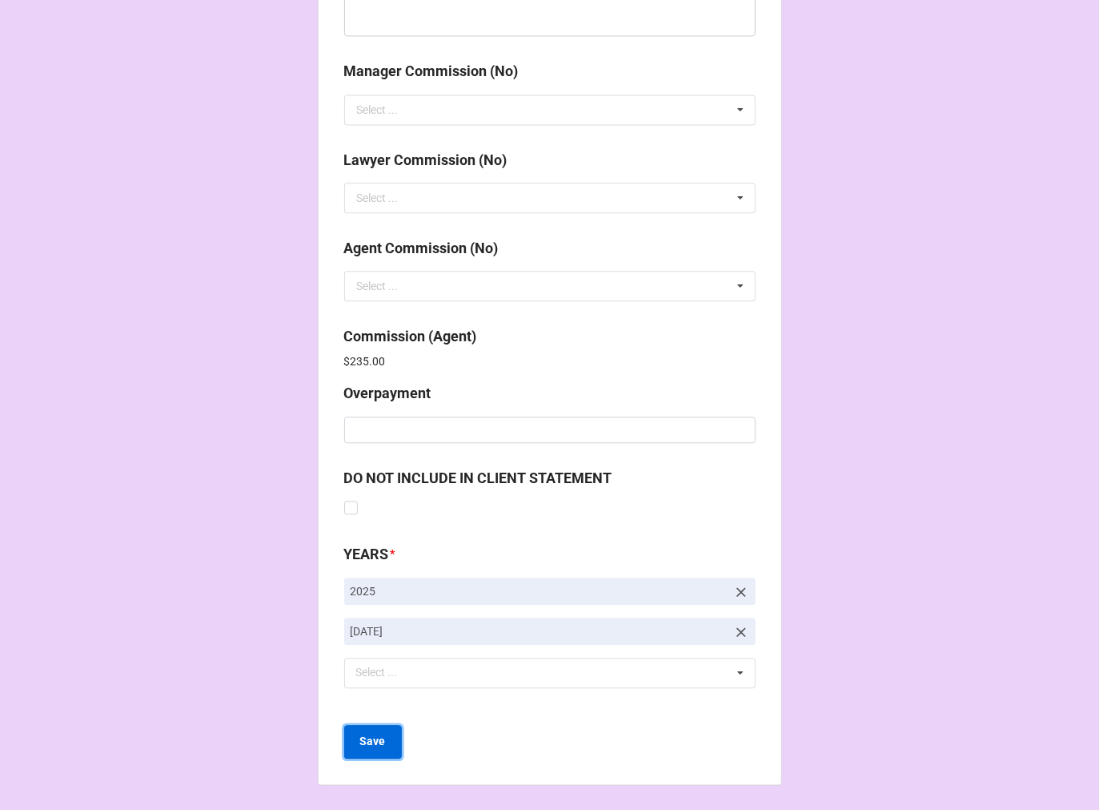
click at [361, 738] on b "Save" at bounding box center [373, 741] width 26 height 17
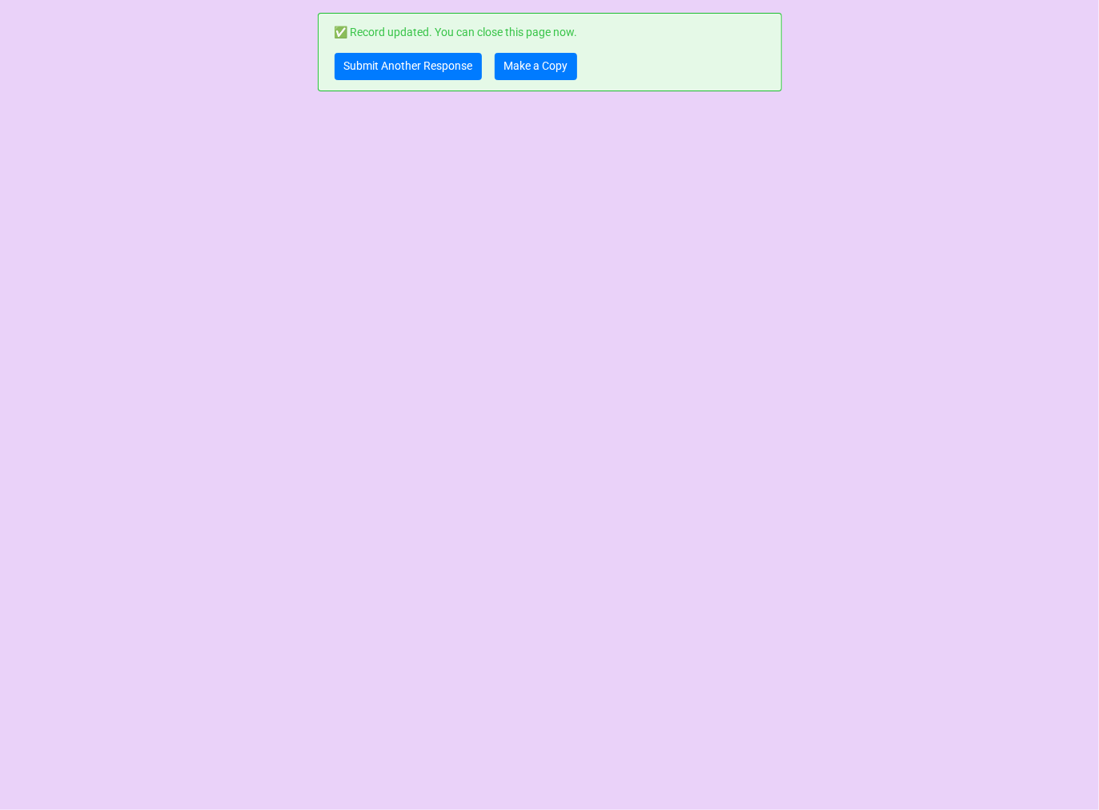
scroll to position [0, 0]
